Goal: Task Accomplishment & Management: Use online tool/utility

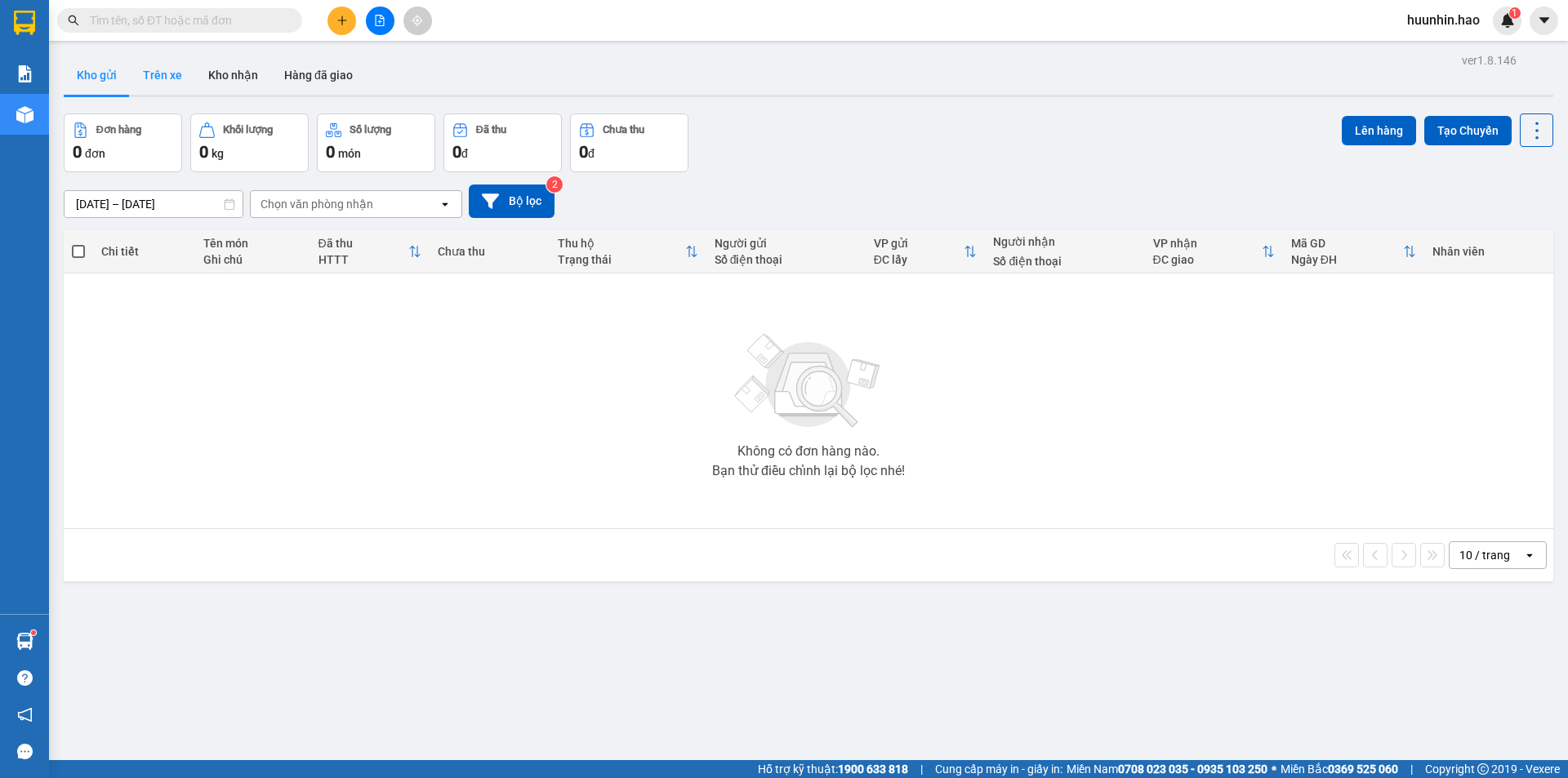
click at [171, 68] on button "Trên xe" at bounding box center [163, 75] width 65 height 39
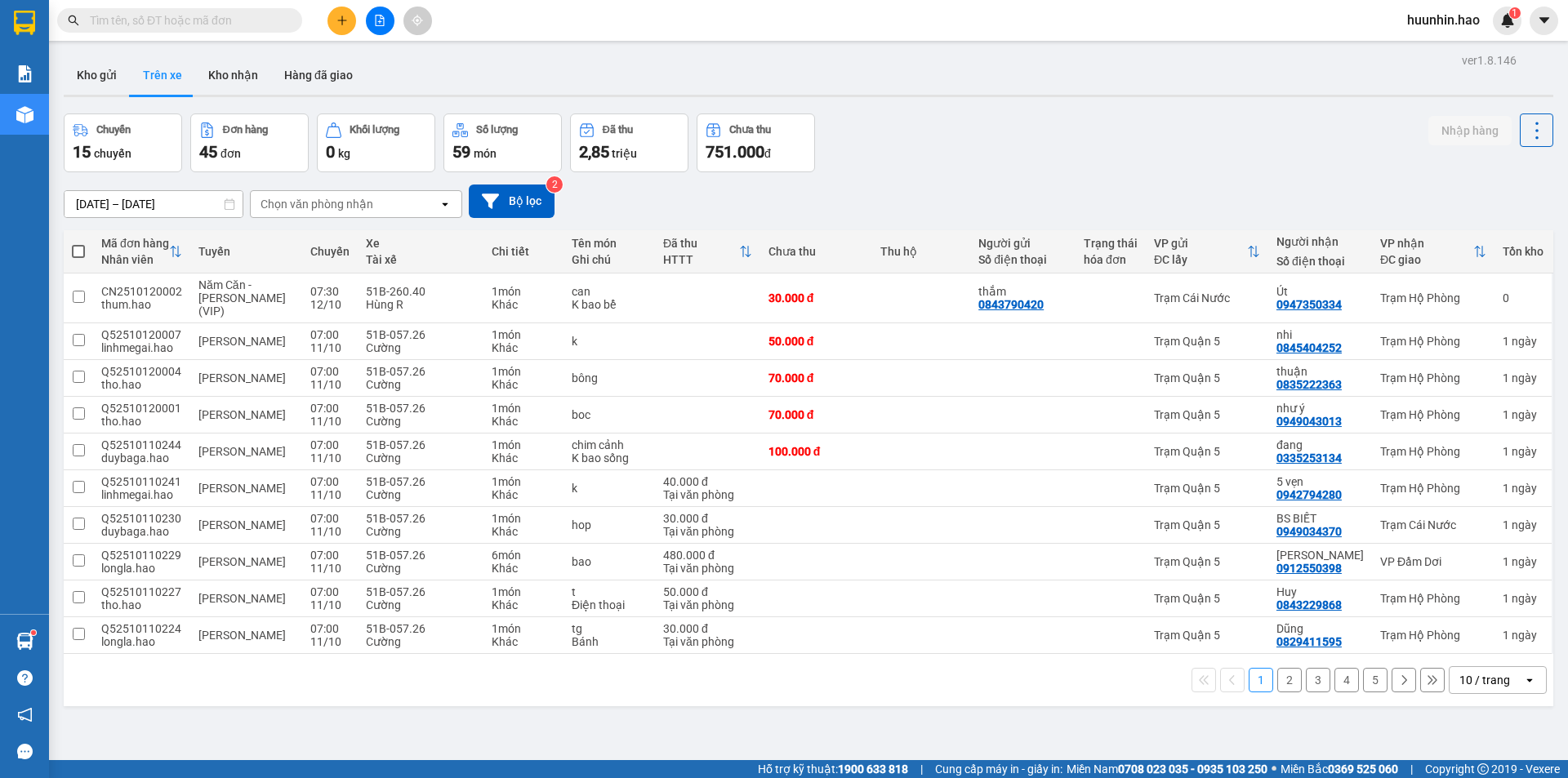
click at [392, 212] on div "Chọn văn phòng nhận" at bounding box center [345, 204] width 188 height 26
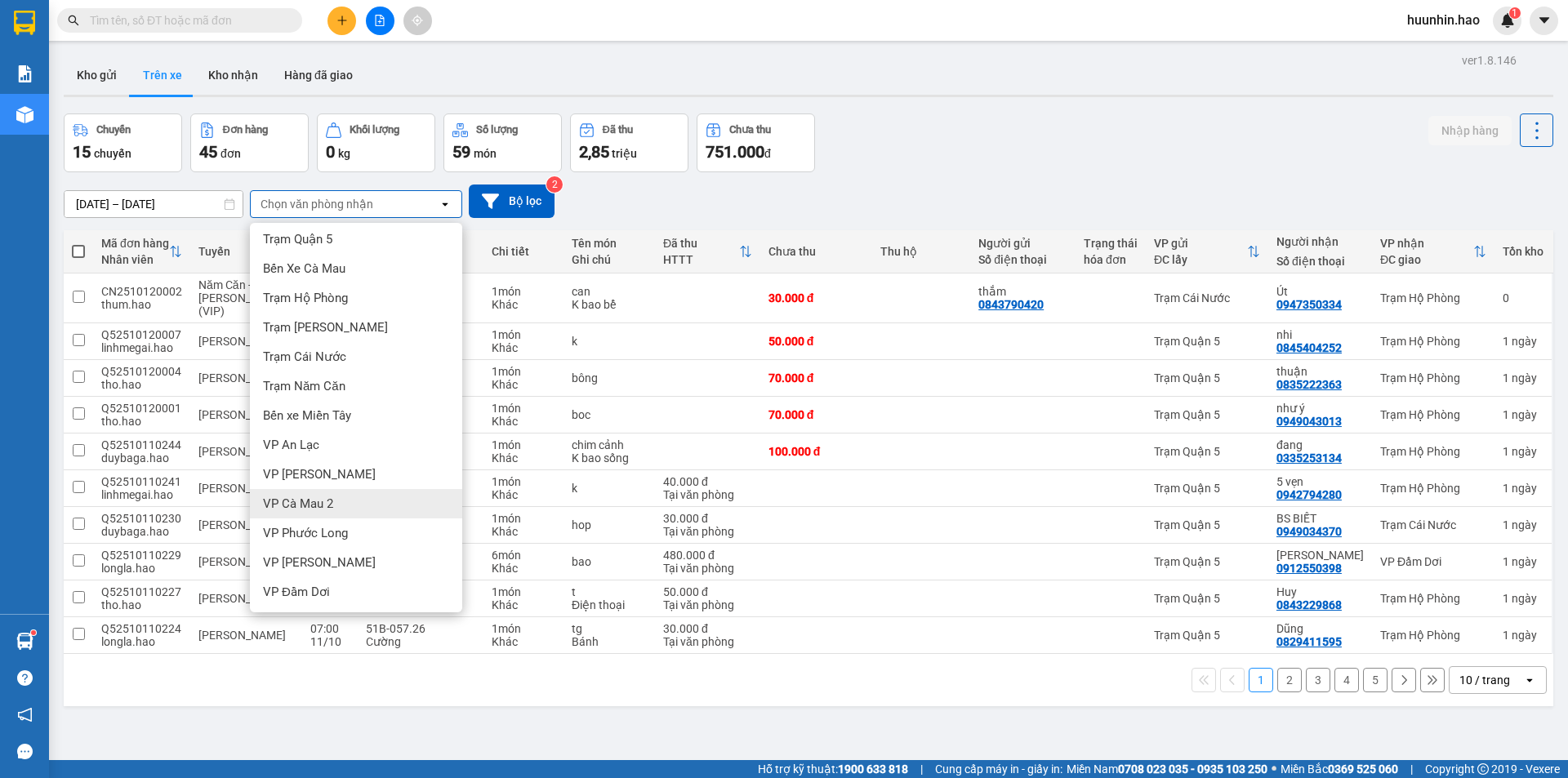
scroll to position [6, 0]
click at [300, 590] on span "VP Đầm Dơi" at bounding box center [296, 591] width 67 height 16
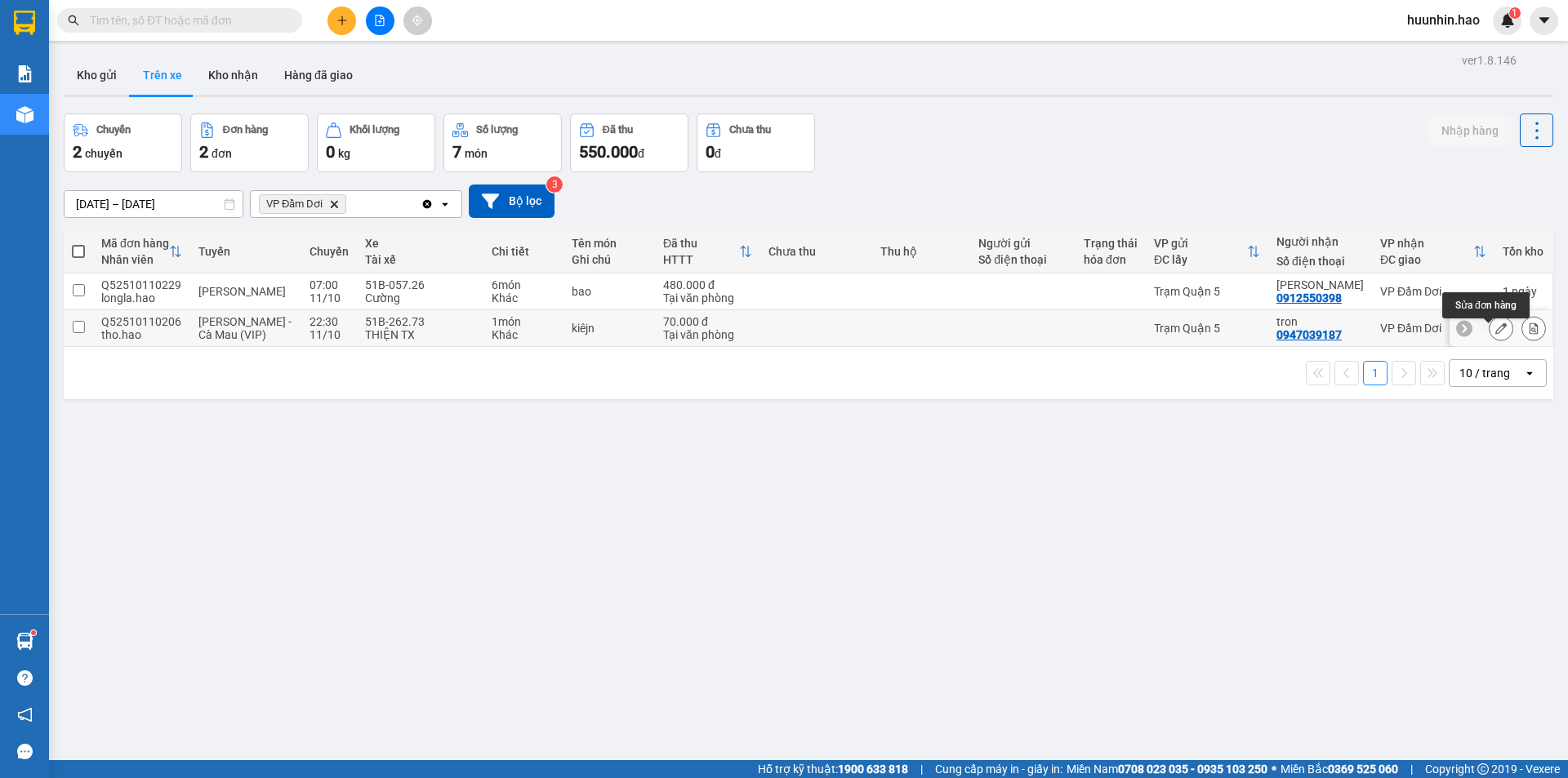
click at [1489, 332] on div at bounding box center [1501, 328] width 24 height 24
click at [1490, 329] on button at bounding box center [1501, 329] width 23 height 29
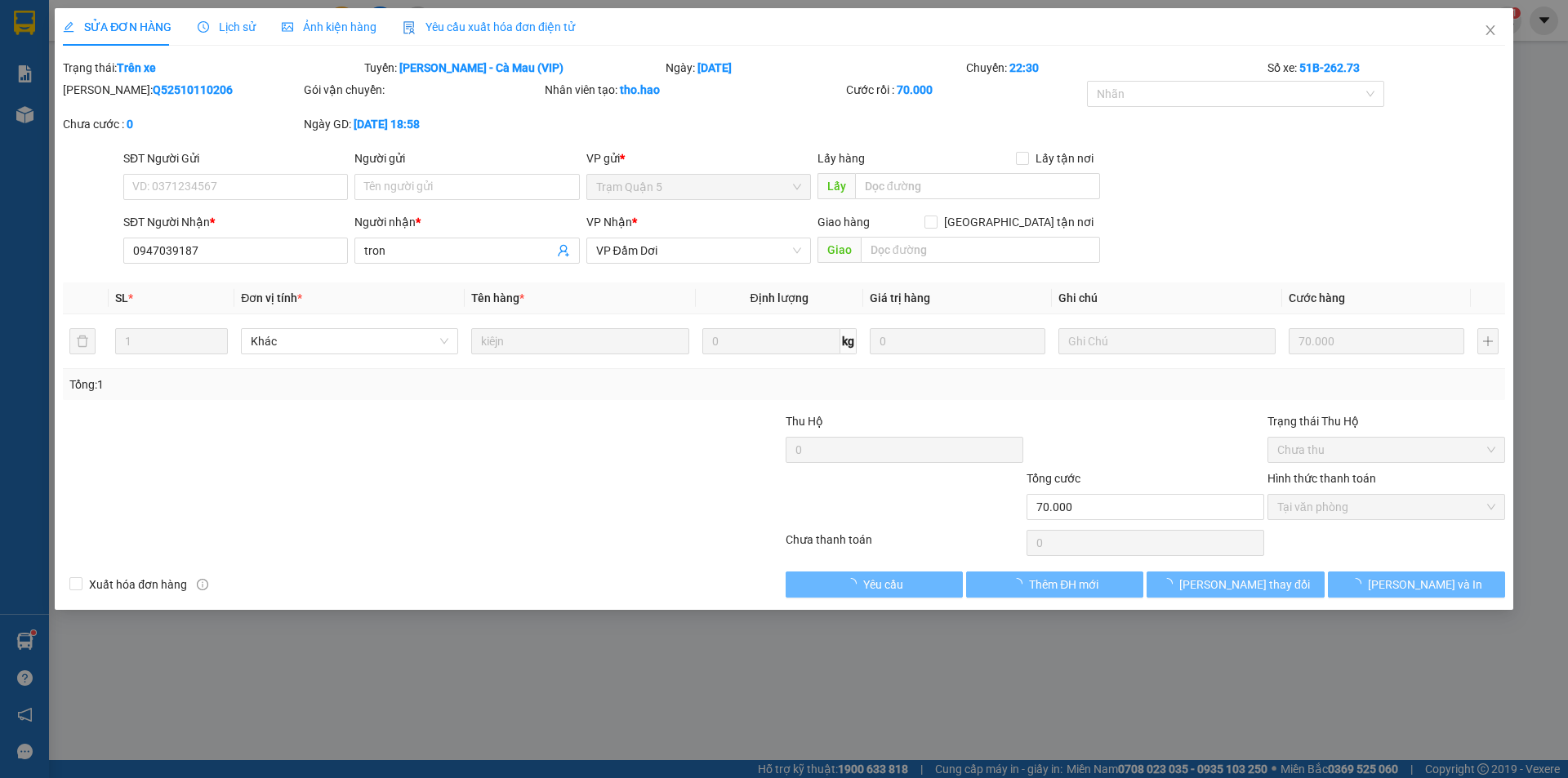
click at [338, 22] on span "Ảnh kiện hàng" at bounding box center [329, 27] width 95 height 13
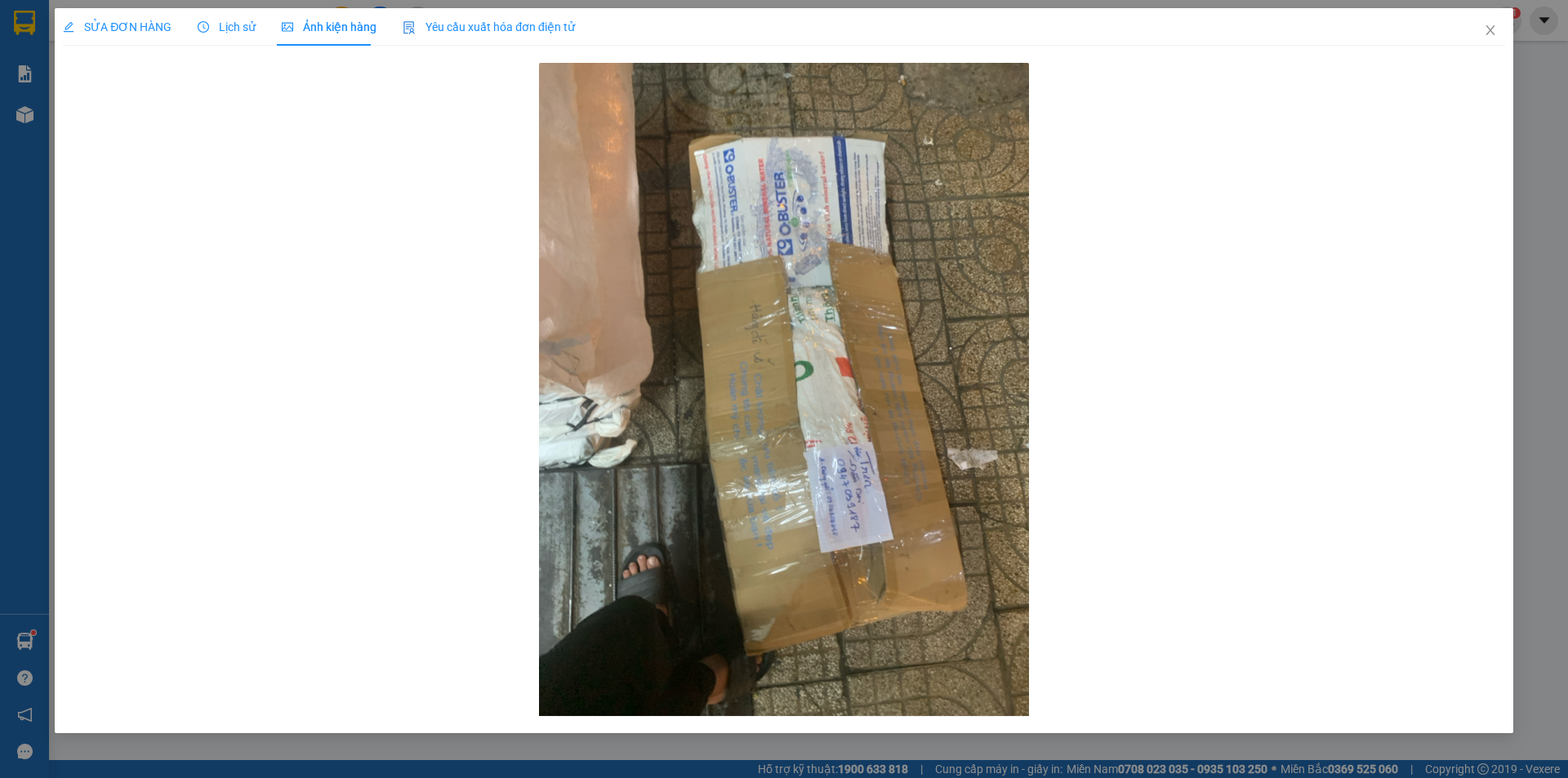
click at [153, 31] on span "SỬA ĐƠN HÀNG" at bounding box center [117, 27] width 108 height 13
